Goal: Information Seeking & Learning: Learn about a topic

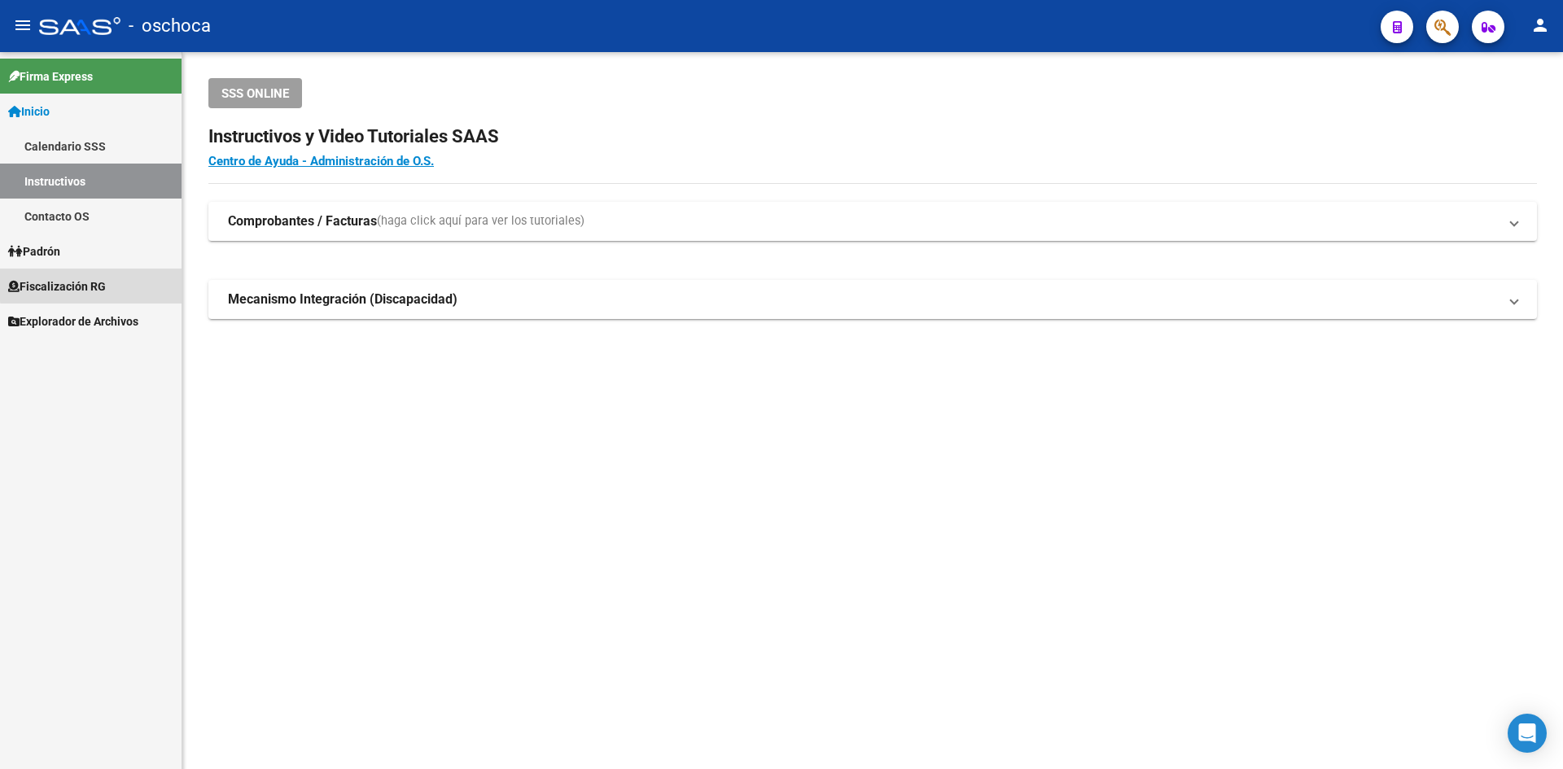
click at [153, 279] on link "Fiscalización RG" at bounding box center [91, 286] width 182 height 35
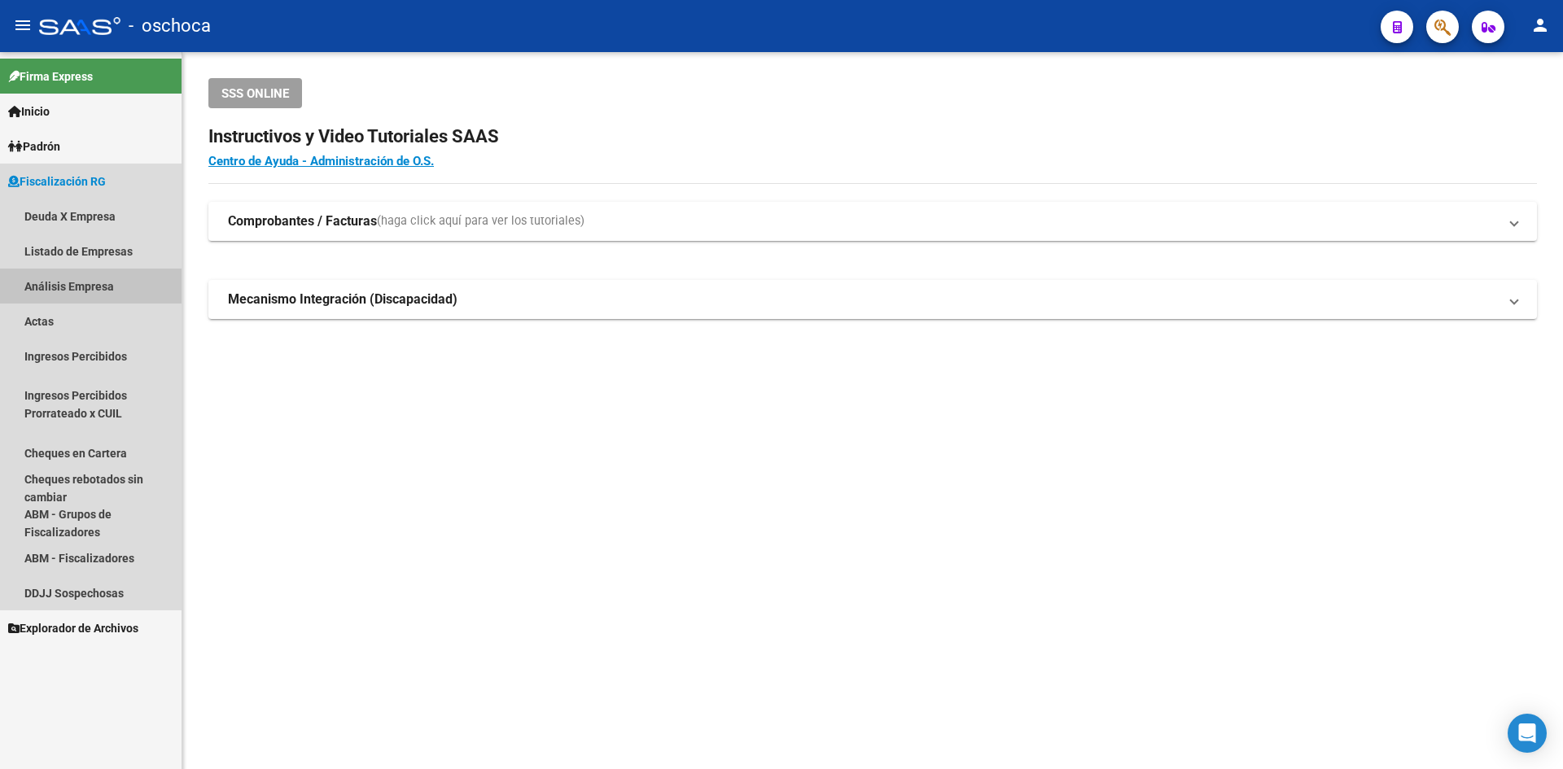
click at [70, 299] on link "Análisis Empresa" at bounding box center [91, 286] width 182 height 35
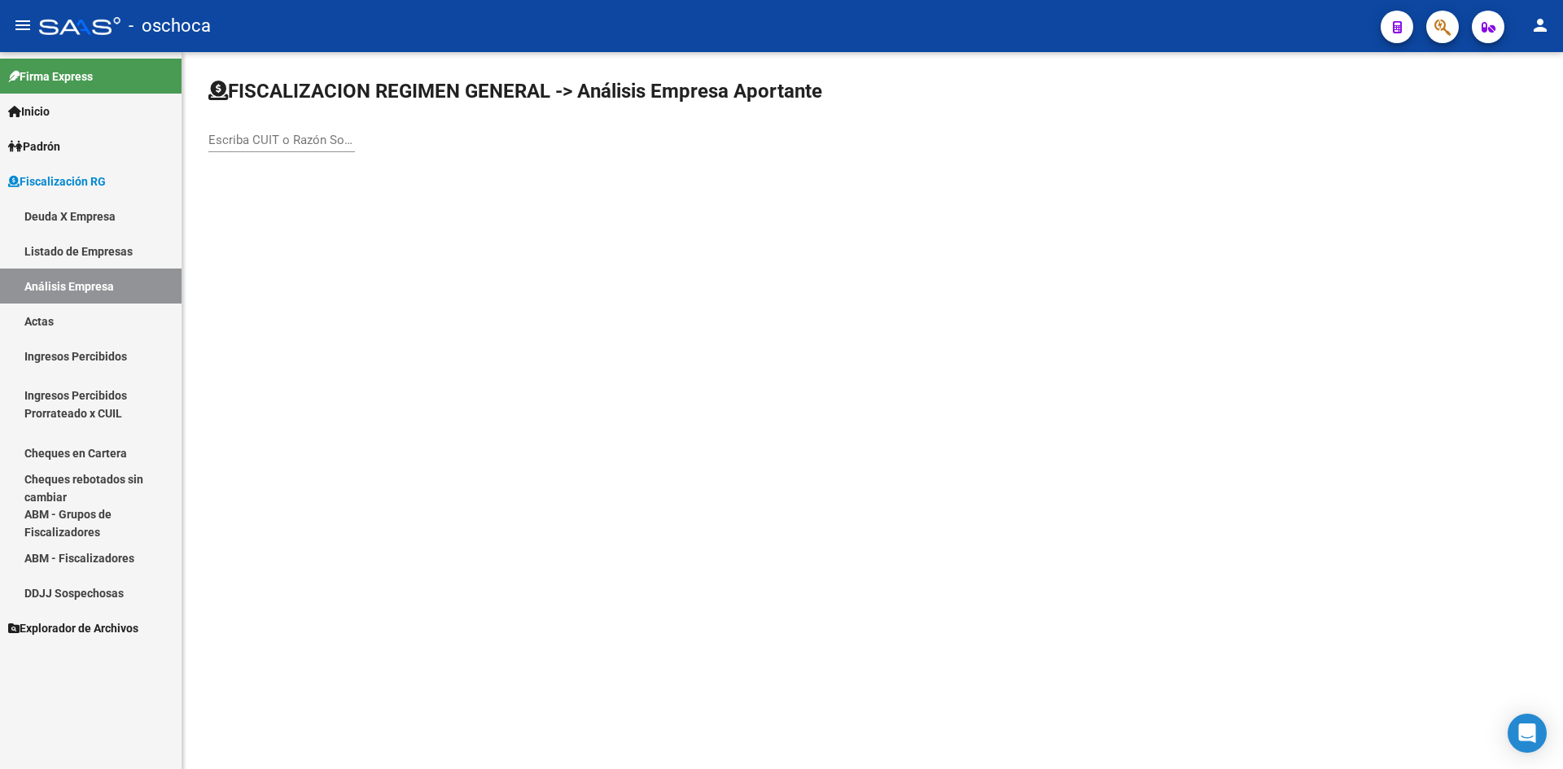
click at [230, 142] on input "Escriba CUIT o Razón Social para buscar" at bounding box center [281, 140] width 147 height 15
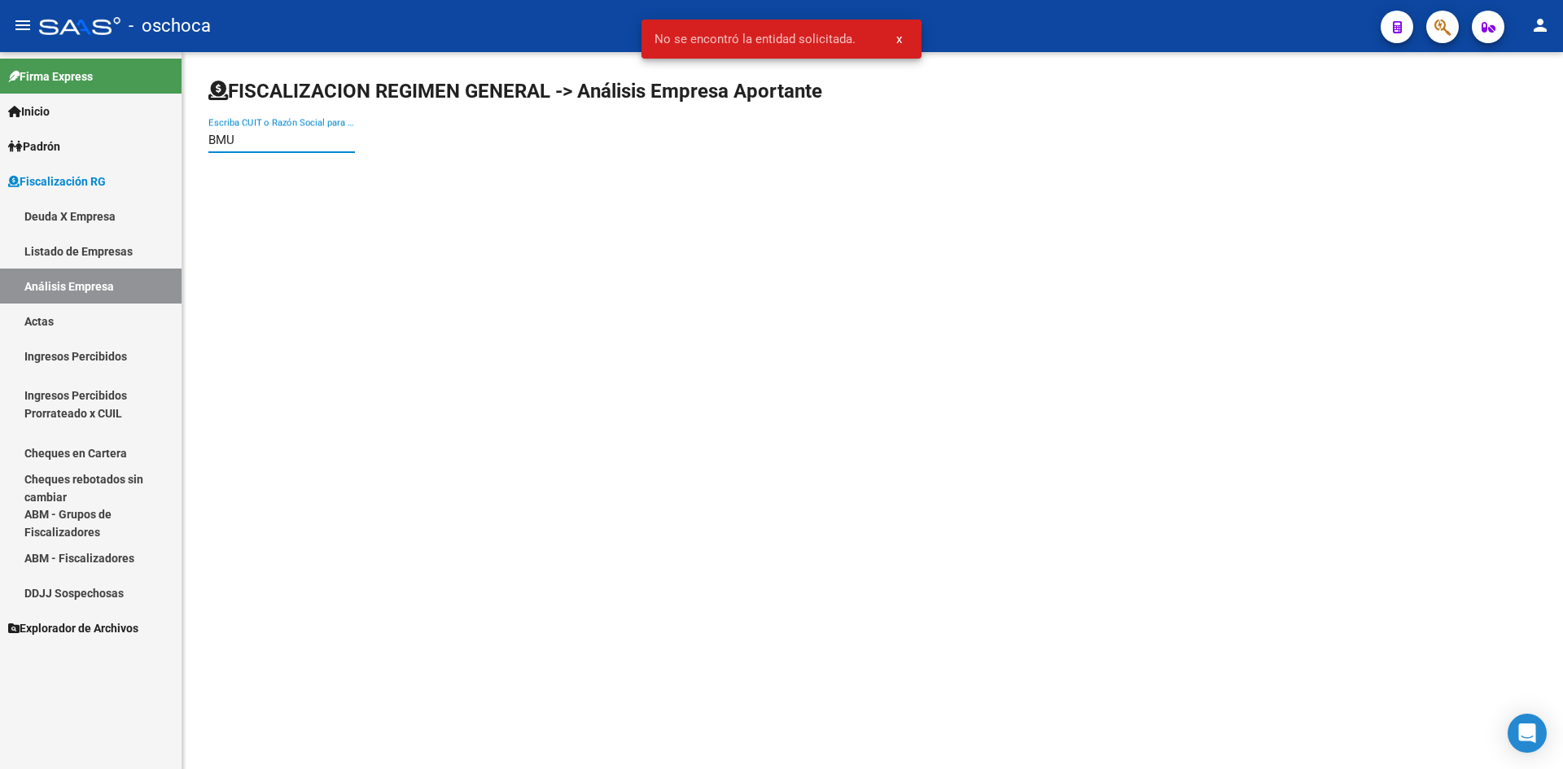
drag, startPoint x: 297, startPoint y: 144, endPoint x: 0, endPoint y: 144, distance: 297.1
click at [0, 144] on mat-sidenav-container "Firma Express Inicio Calendario SSS Instructivos Contacto OS Padrón Afiliados E…" at bounding box center [781, 410] width 1563 height 717
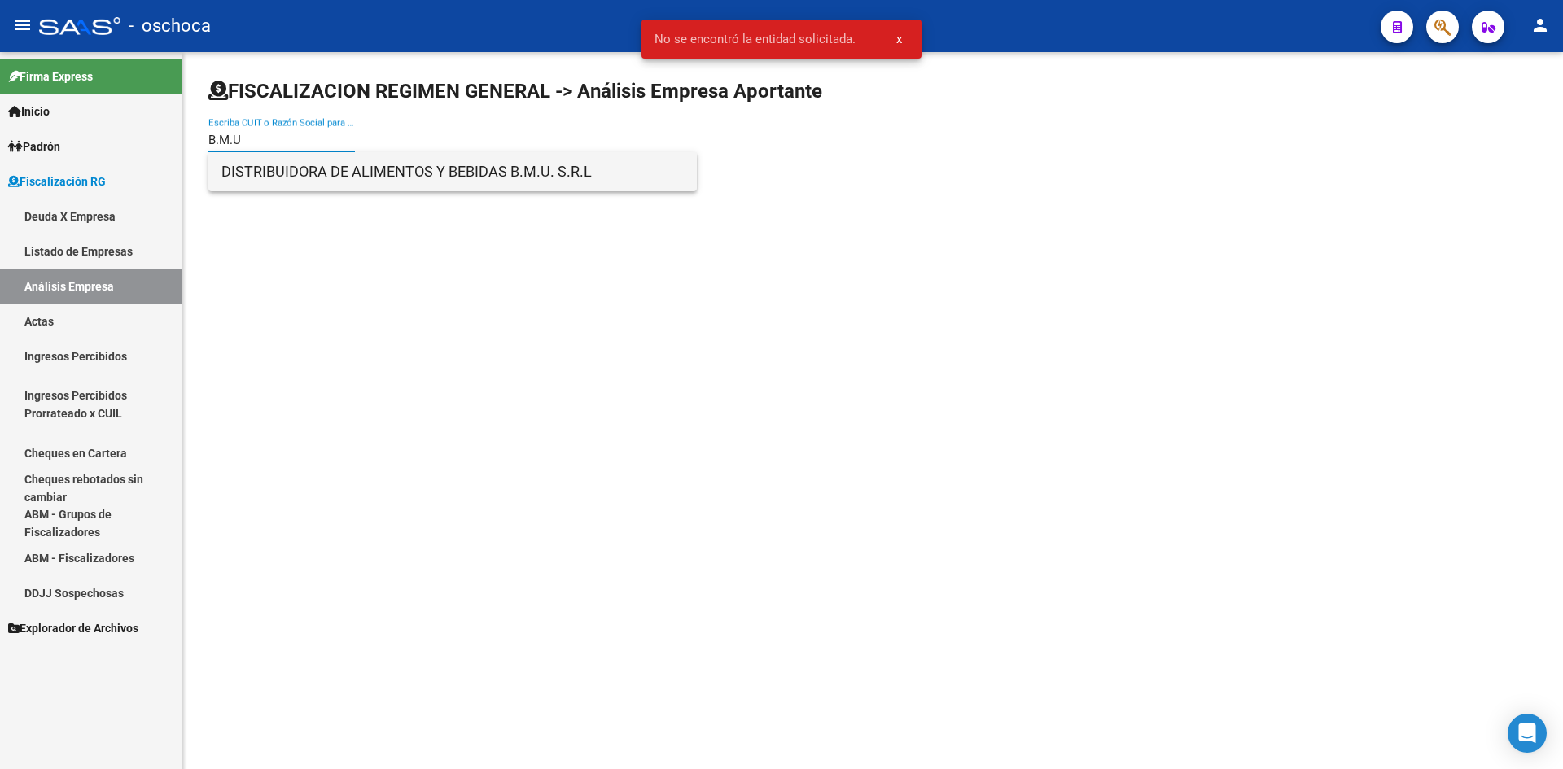
type input "B.M.U"
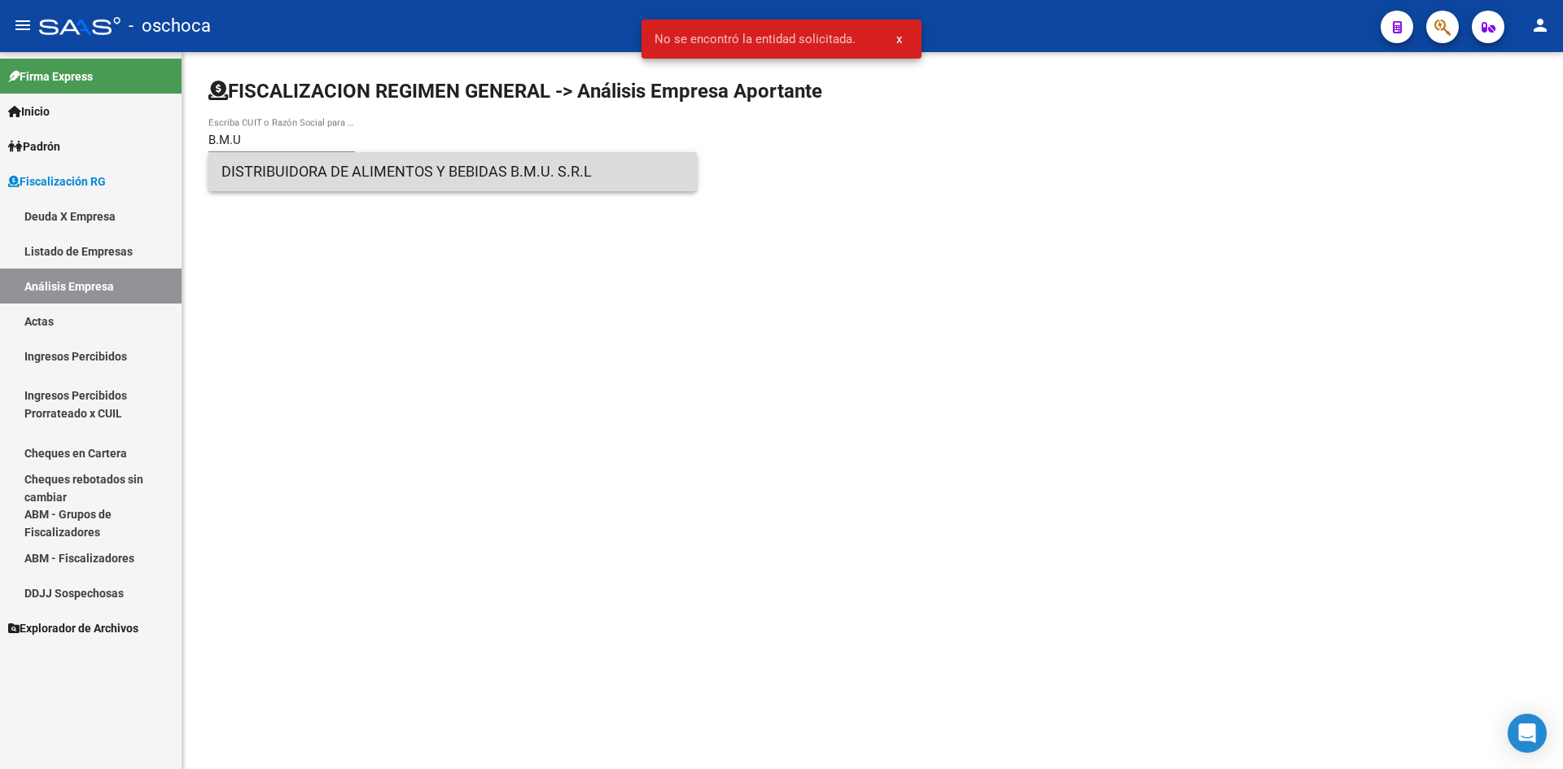
click at [406, 177] on span "DISTRIBUIDORA DE ALIMENTOS Y BEBIDAS B.M.U. S.R.L" at bounding box center [452, 171] width 462 height 39
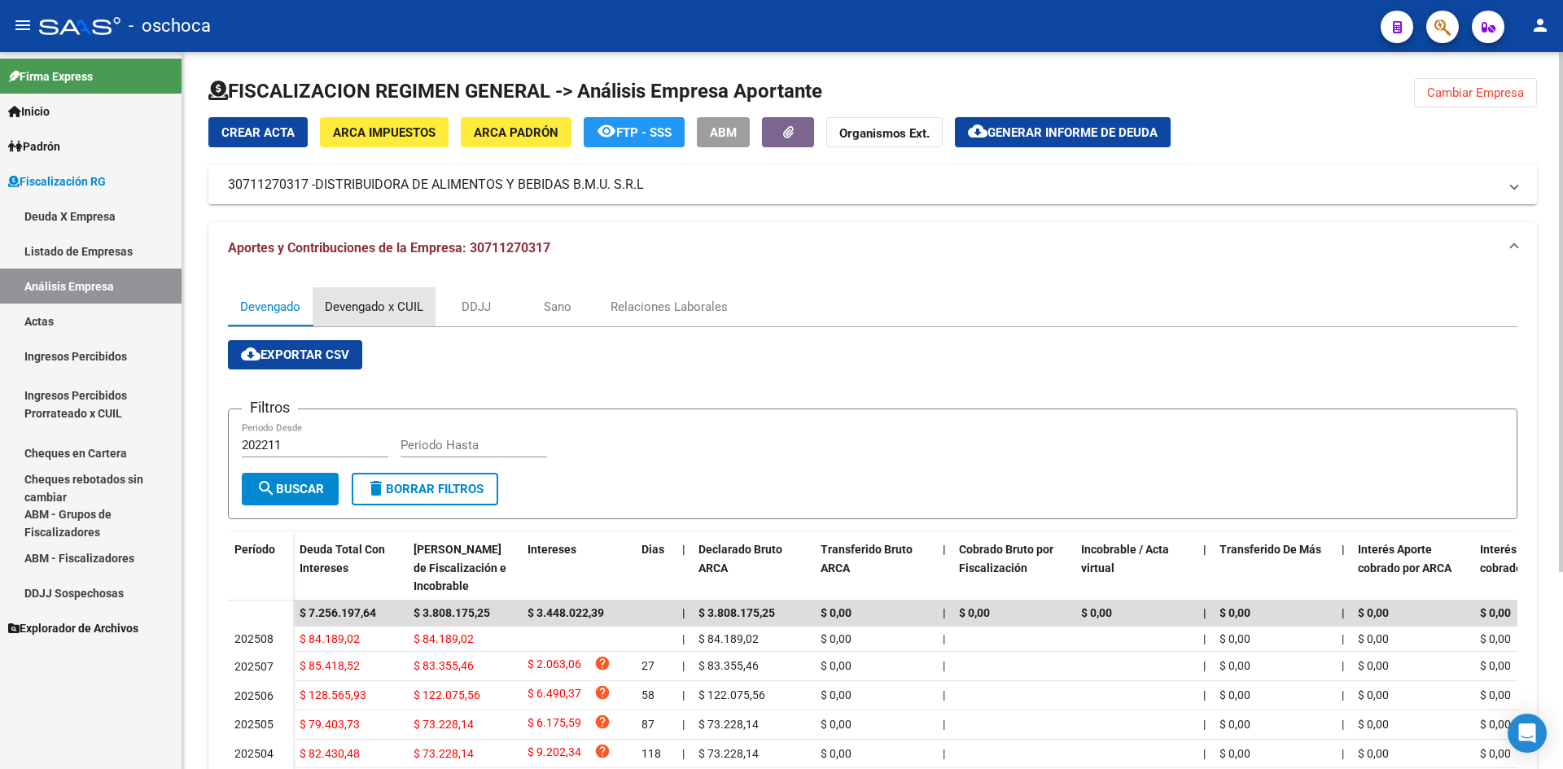
click at [371, 299] on div "Devengado x CUIL" at bounding box center [374, 307] width 98 height 18
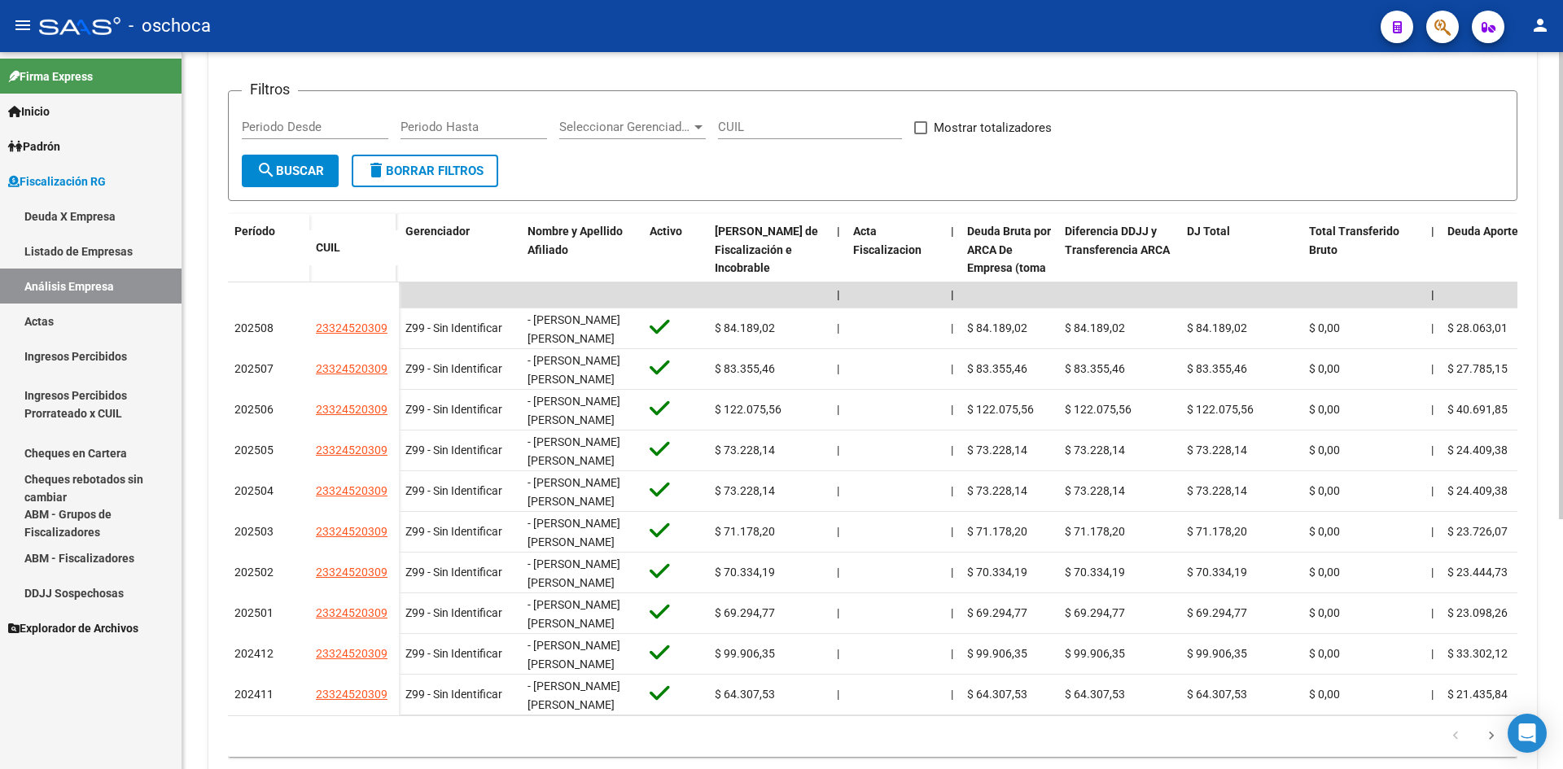
scroll to position [383, 0]
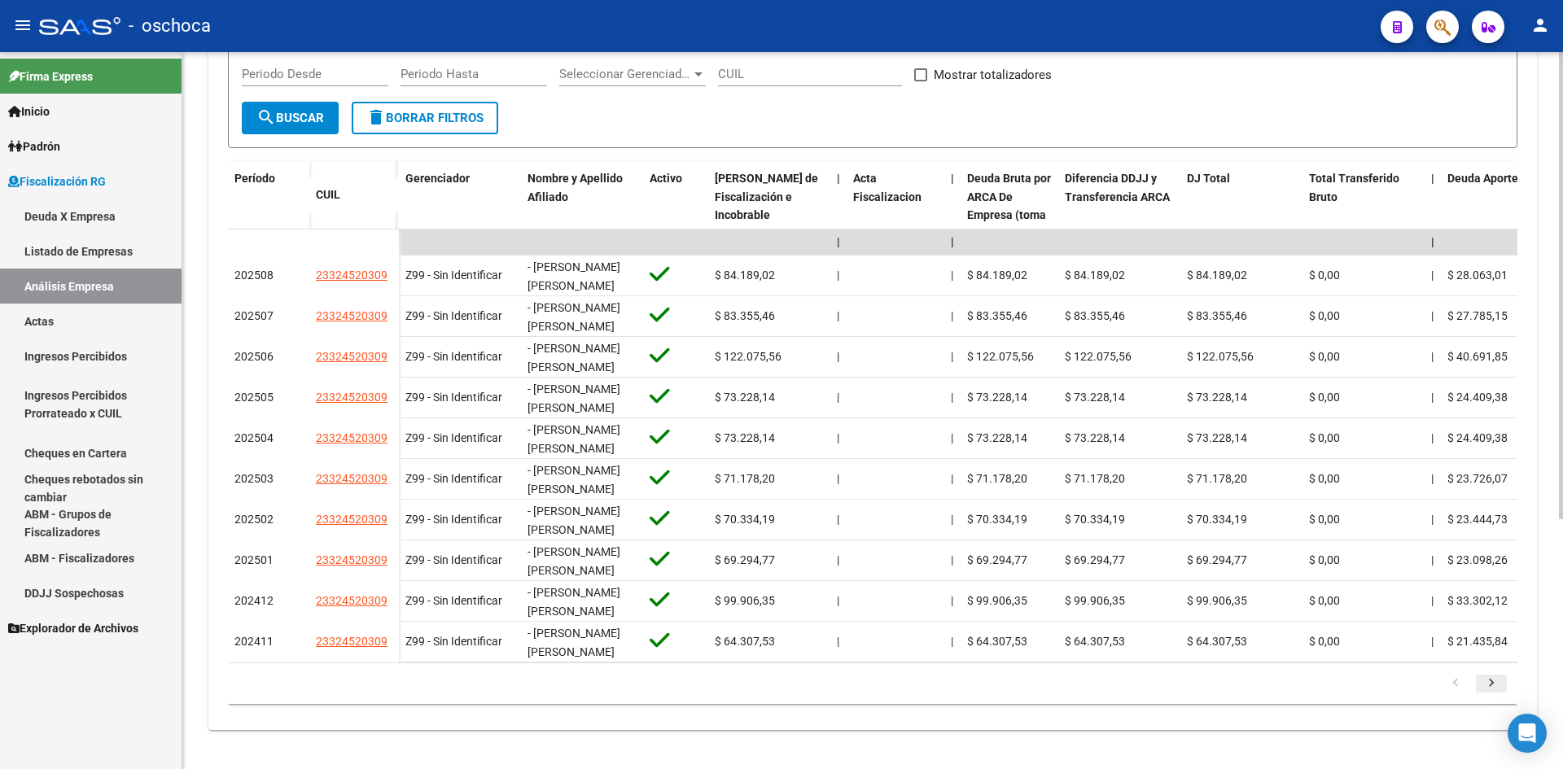
click at [1481, 680] on icon "go to next page" at bounding box center [1491, 686] width 21 height 20
click at [1472, 684] on li at bounding box center [1455, 684] width 36 height 28
click at [1470, 684] on link "go to previous page" at bounding box center [1455, 684] width 31 height 18
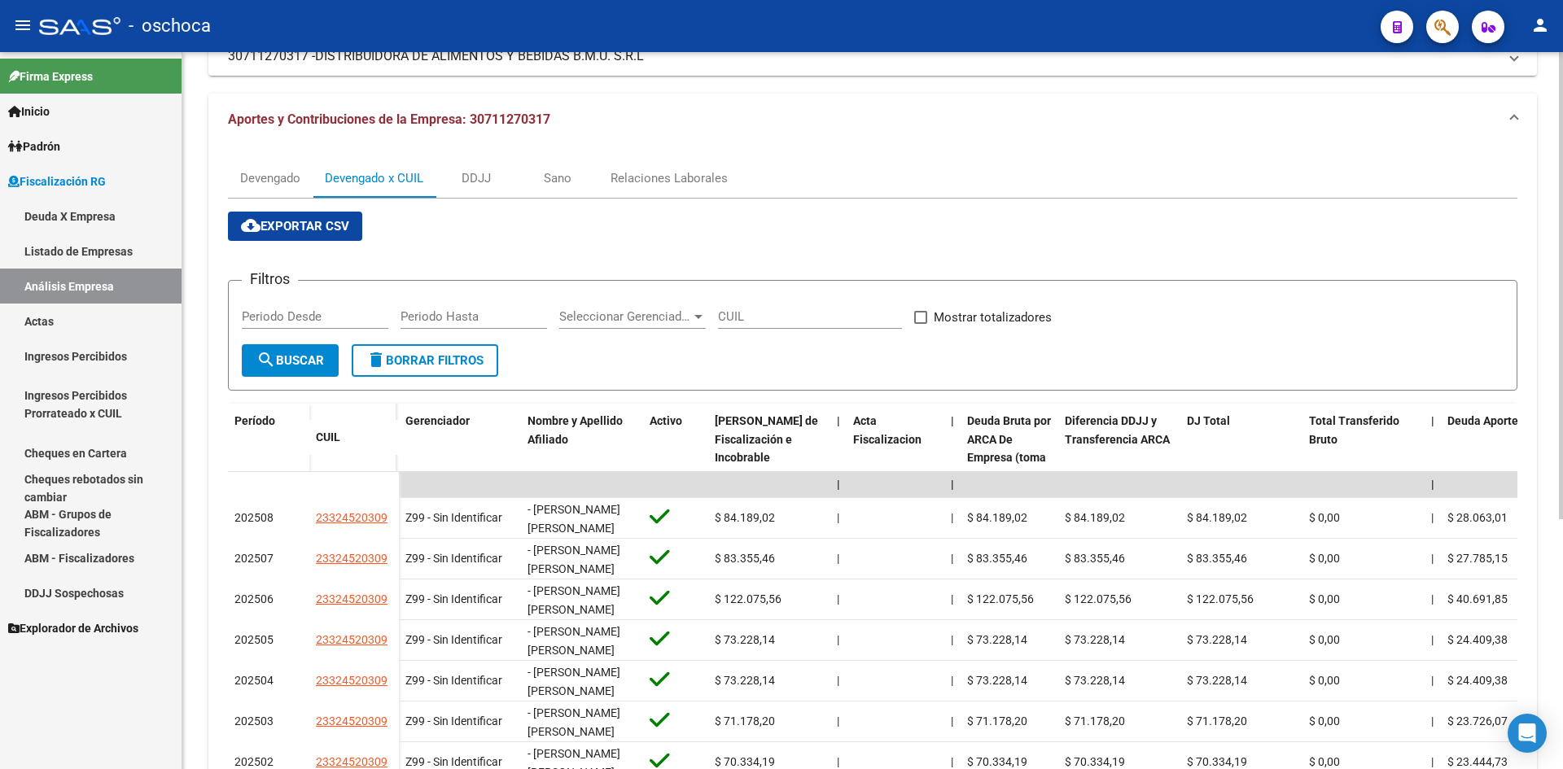
scroll to position [221, 0]
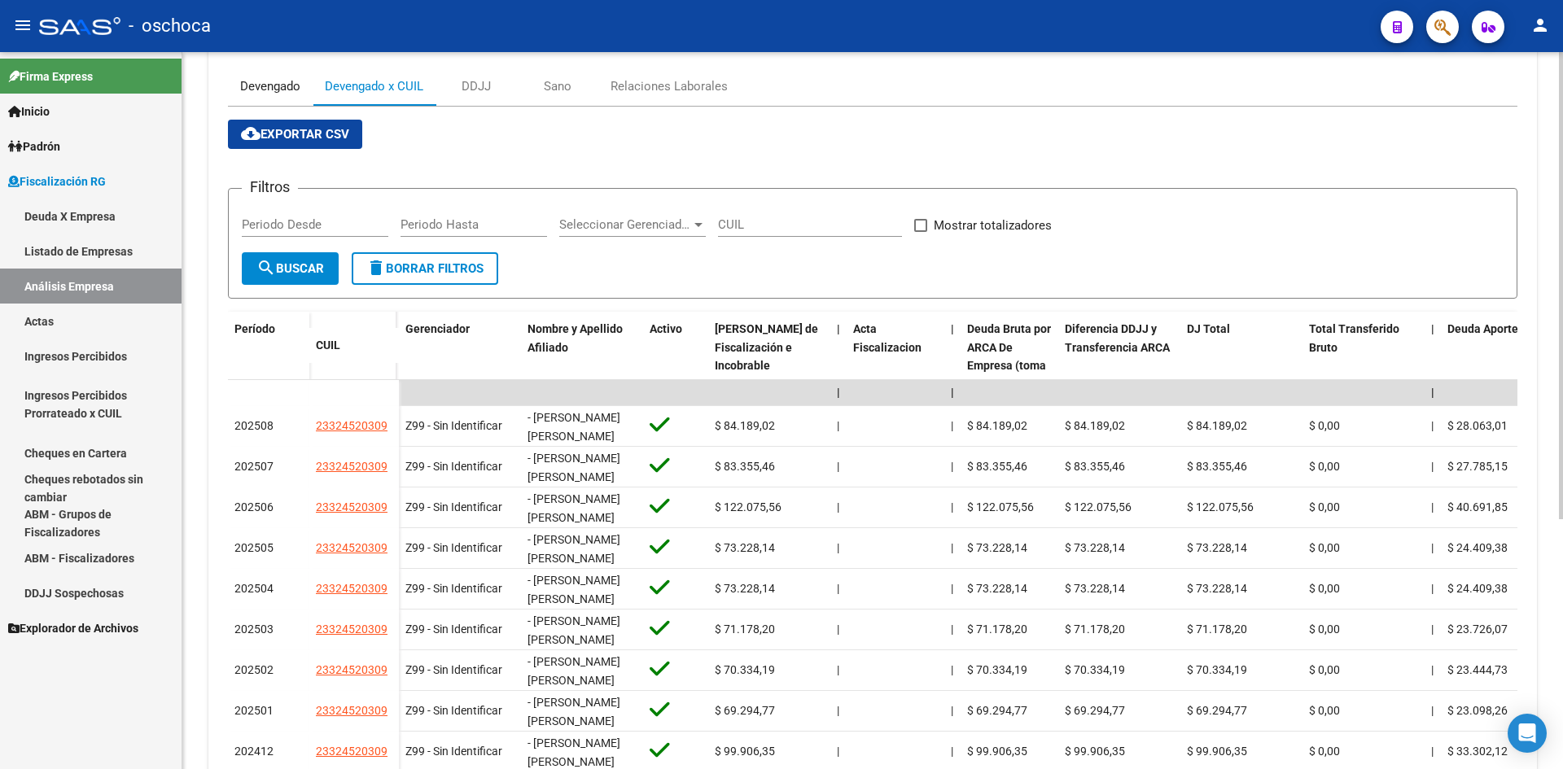
click at [268, 98] on div "Devengado" at bounding box center [270, 86] width 85 height 39
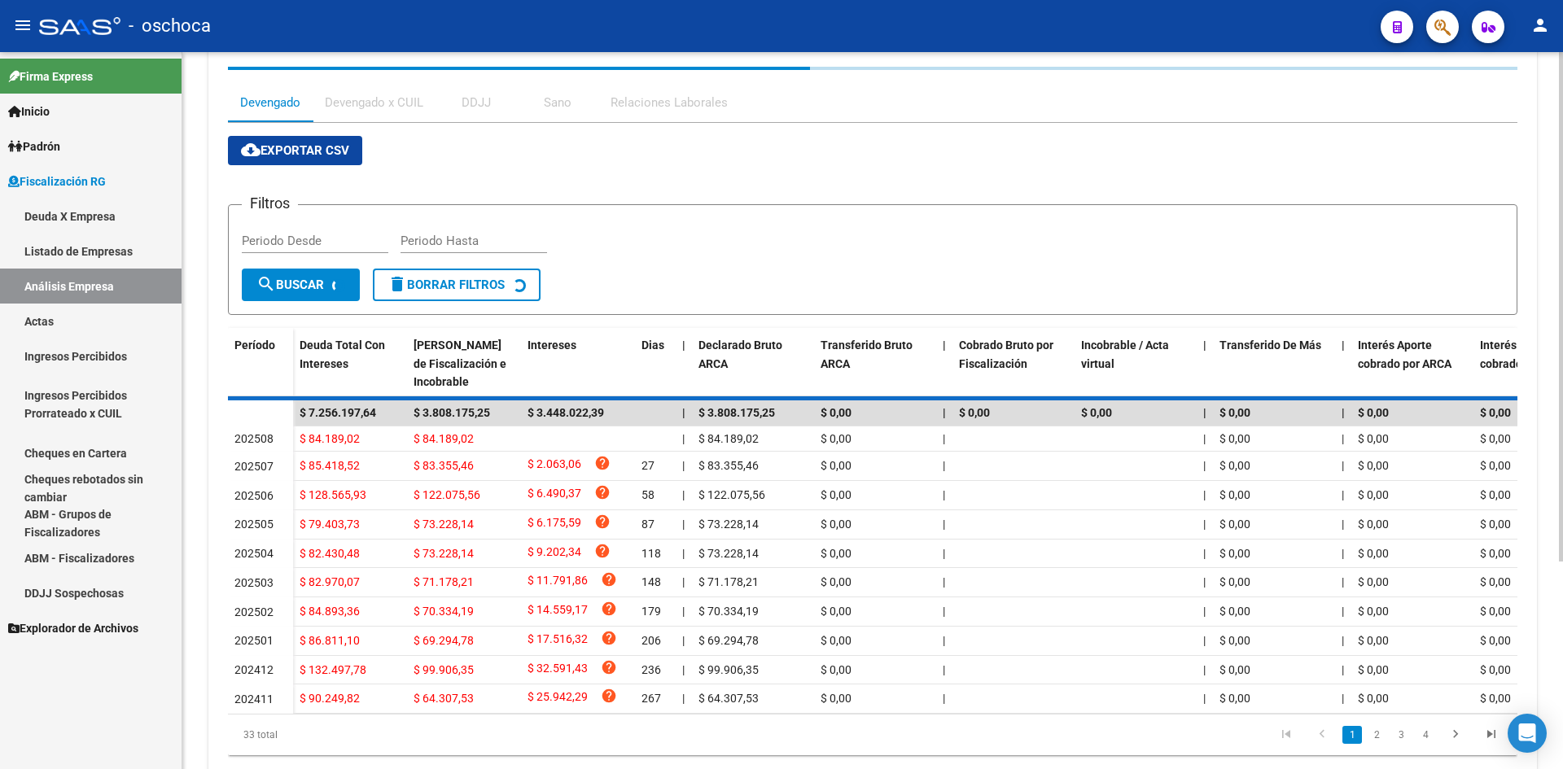
scroll to position [0, 0]
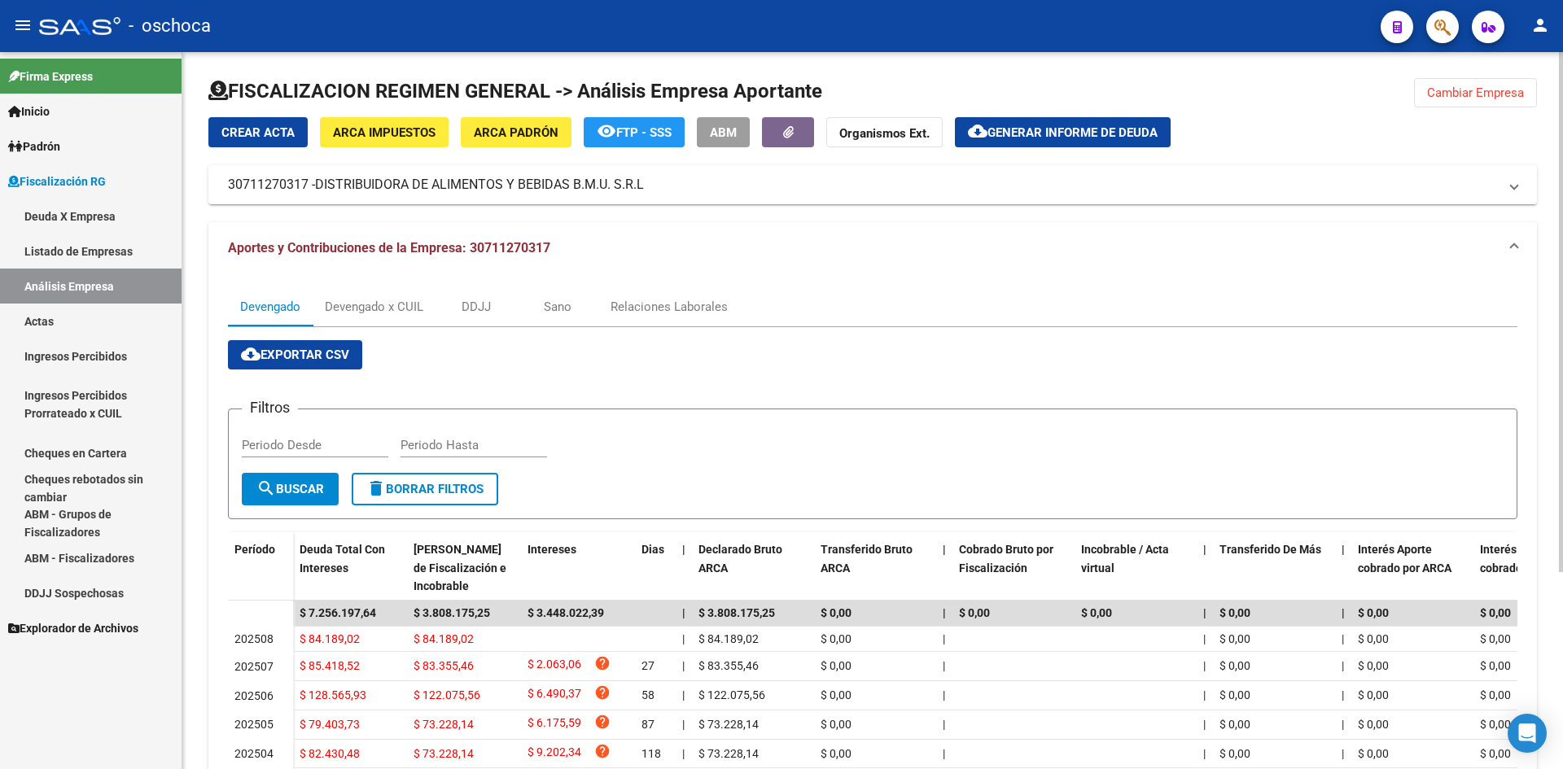
click at [332, 94] on h1 "FISCALIZACION REGIMEN GENERAL -> Análisis Empresa Aportante" at bounding box center [515, 91] width 614 height 26
click at [418, 298] on div "Devengado x CUIL" at bounding box center [374, 307] width 98 height 18
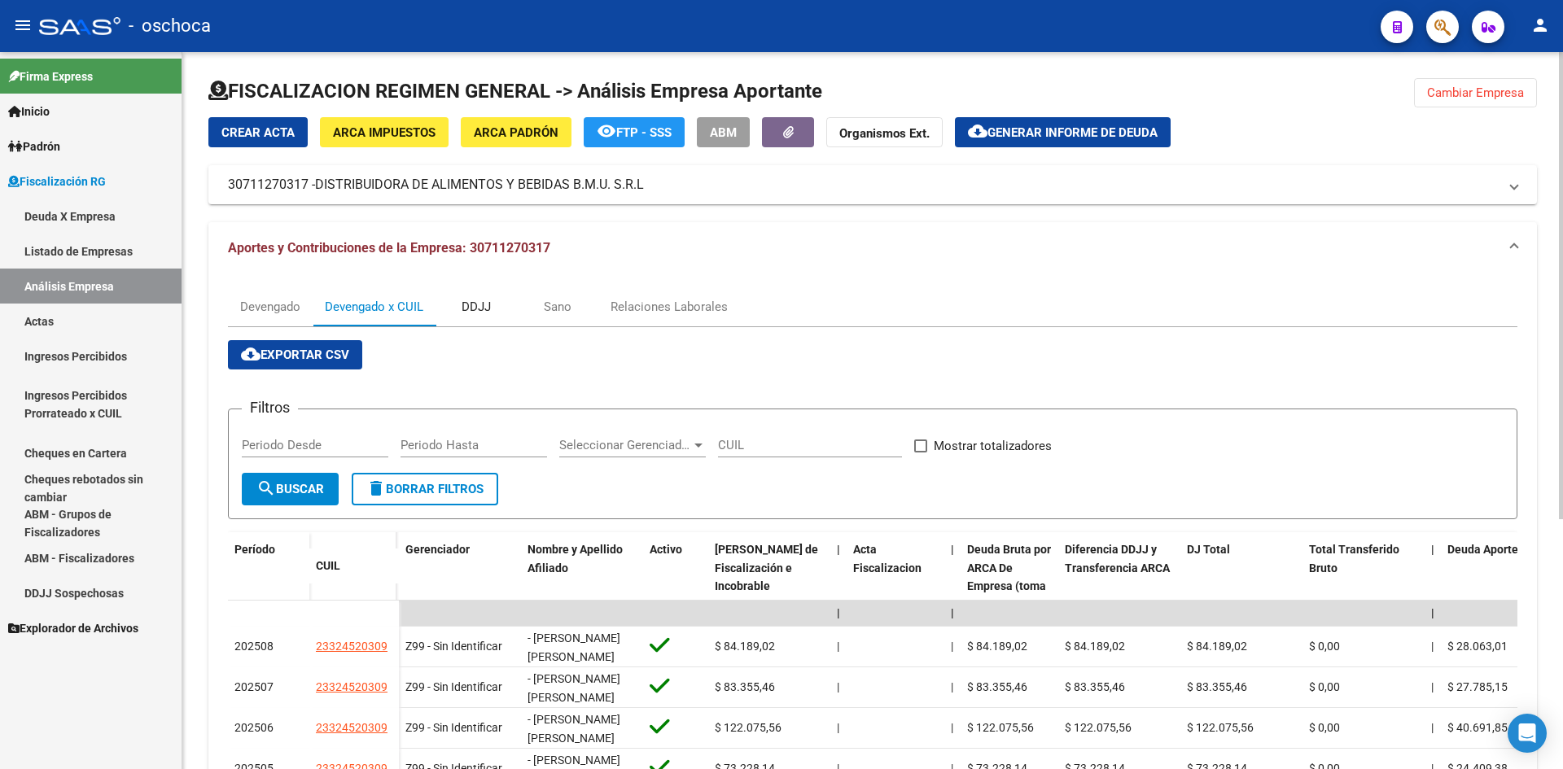
click at [504, 308] on div "DDJJ" at bounding box center [475, 306] width 81 height 39
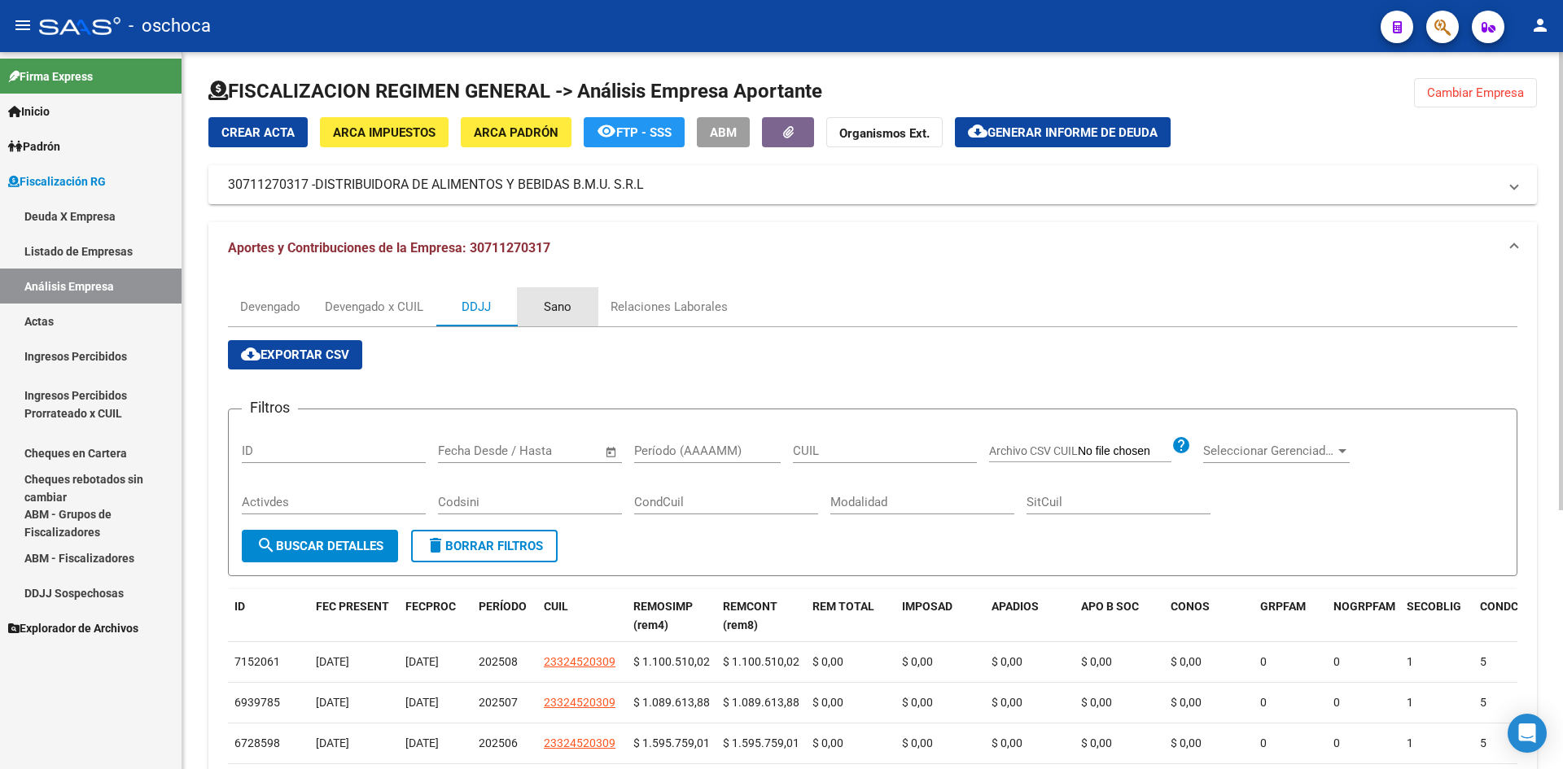
click at [518, 304] on div "Sano" at bounding box center [557, 306] width 81 height 39
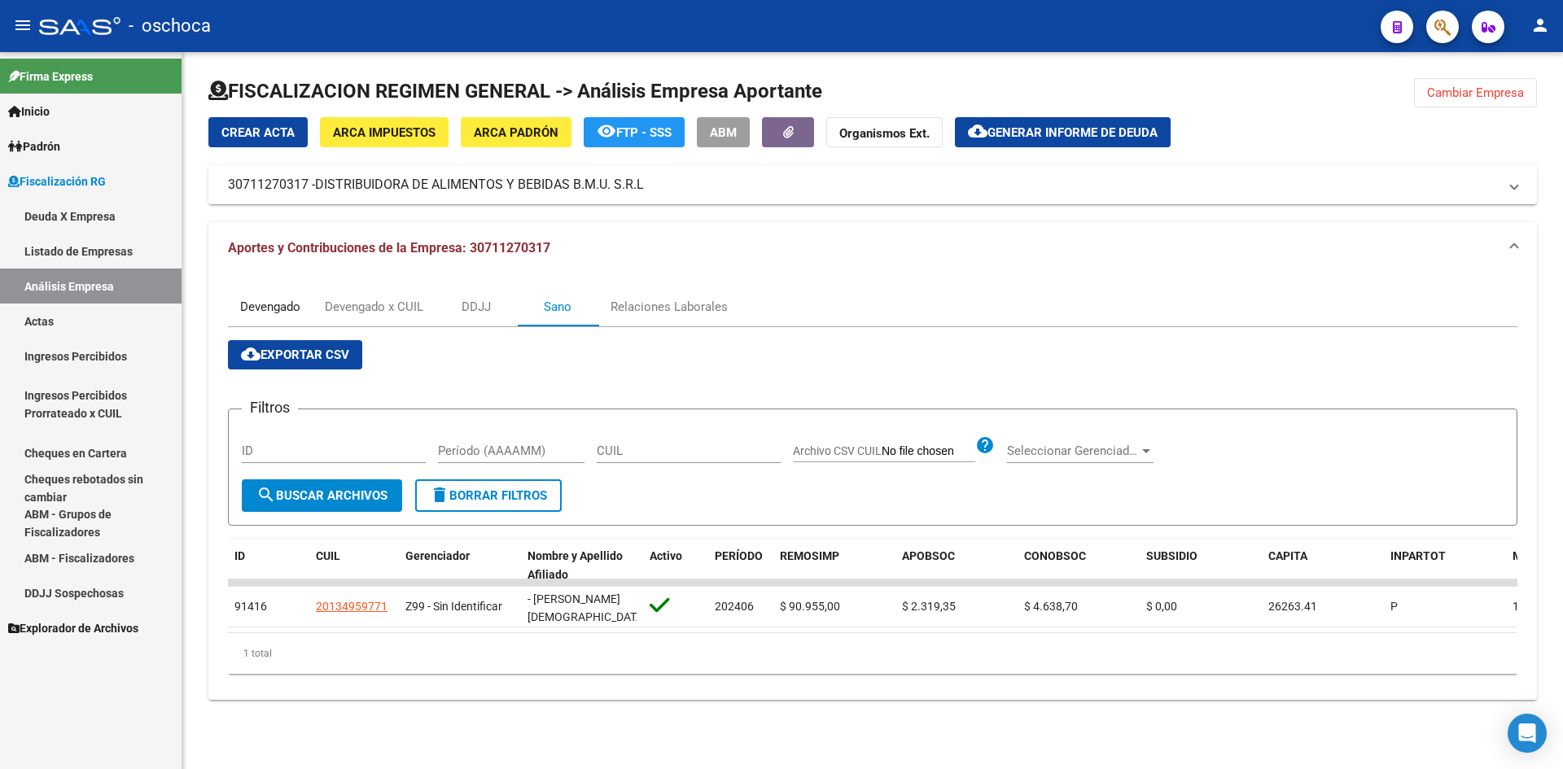
click at [286, 306] on div "Devengado" at bounding box center [270, 307] width 60 height 18
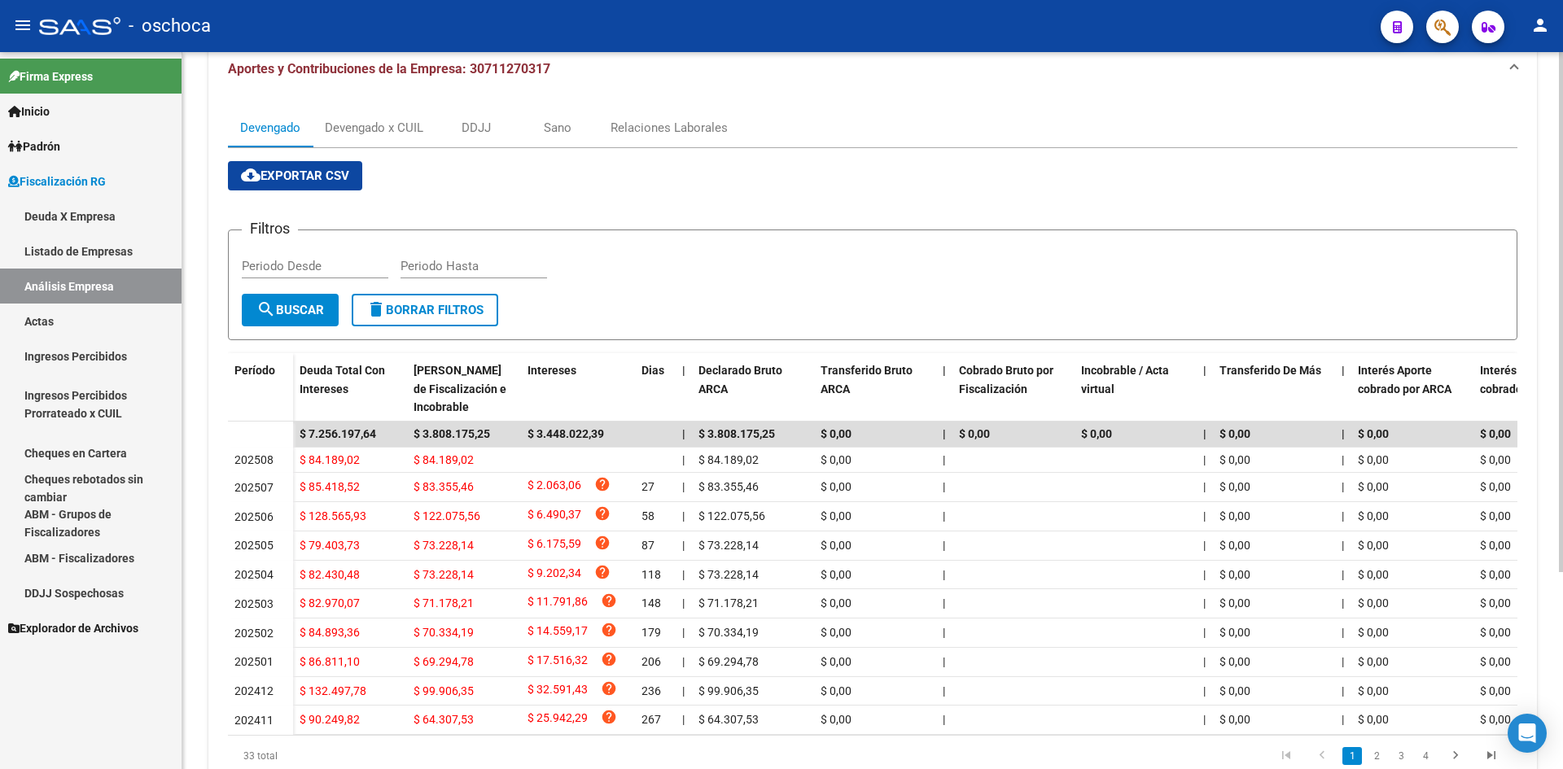
scroll to position [244, 0]
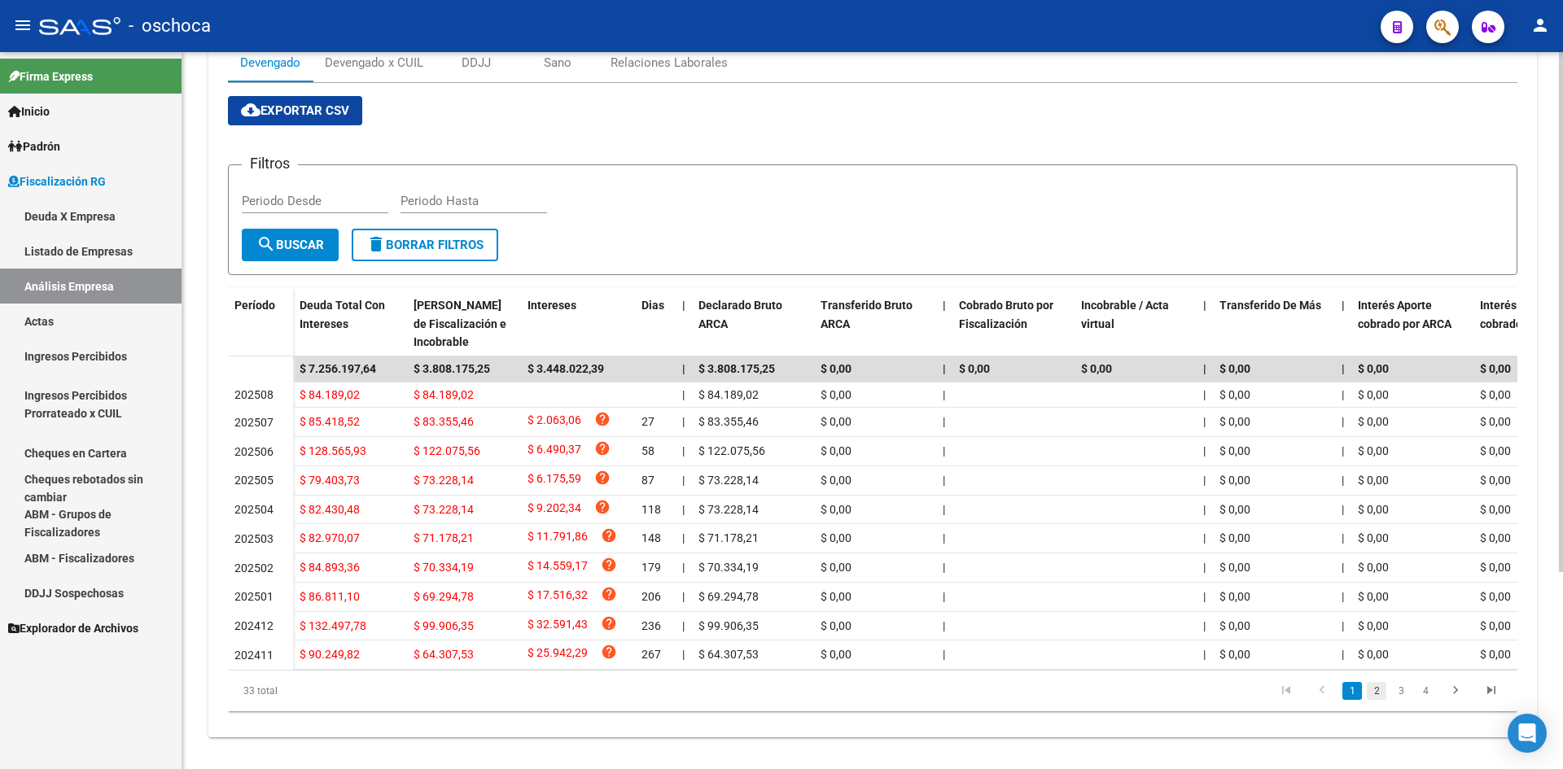
click at [1374, 700] on link "2" at bounding box center [1377, 691] width 20 height 18
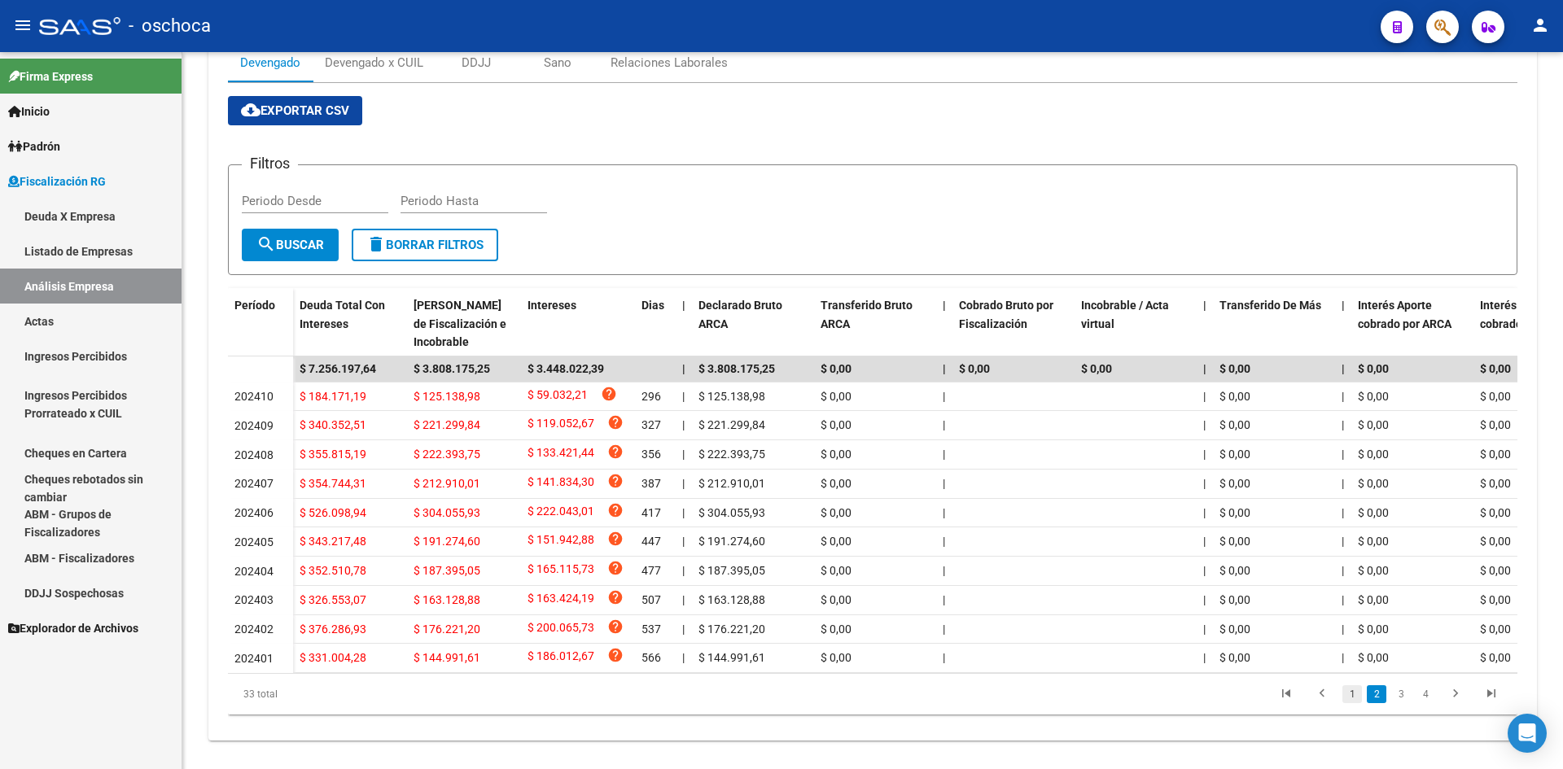
click at [1349, 703] on link "1" at bounding box center [1352, 694] width 20 height 18
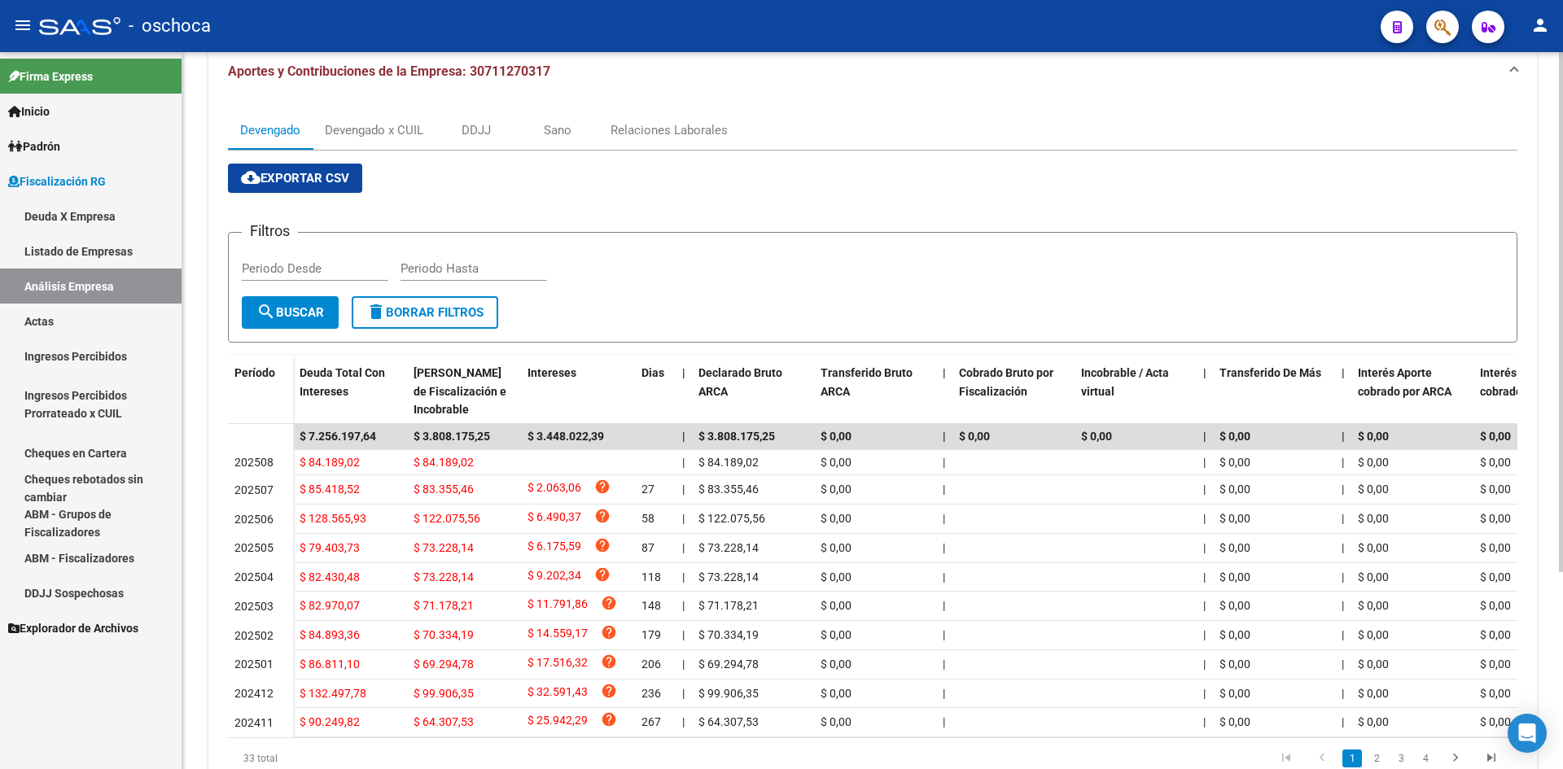
scroll to position [81, 0]
